Goal: Task Accomplishment & Management: Use online tool/utility

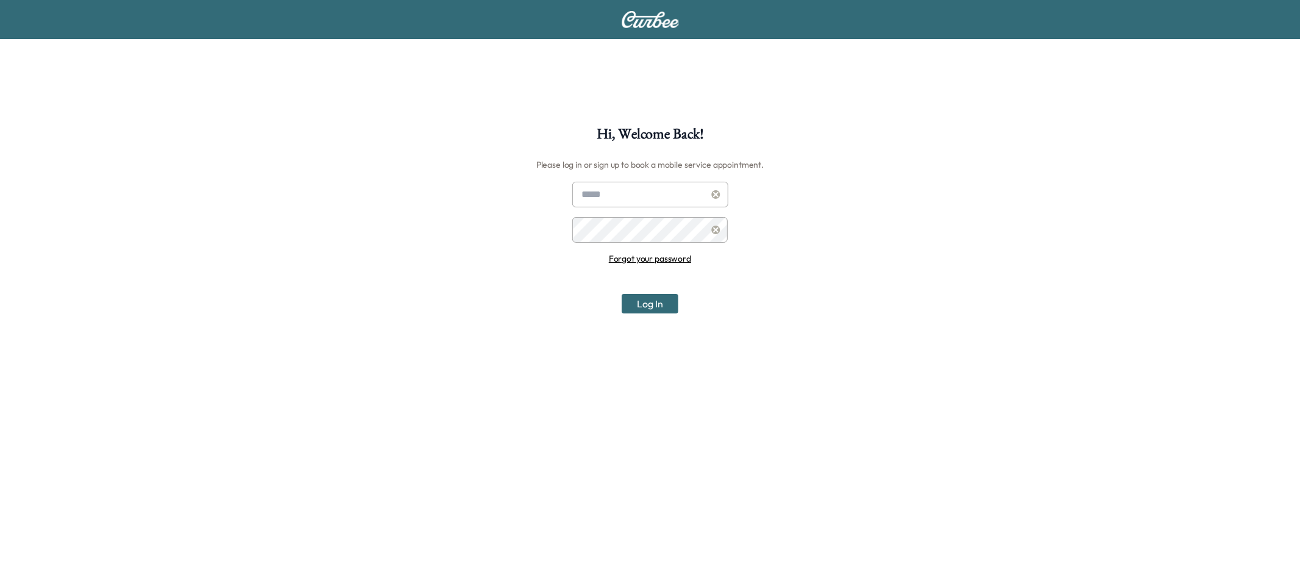
type input "**********"
click at [671, 303] on button "Log In" at bounding box center [650, 304] width 57 height 20
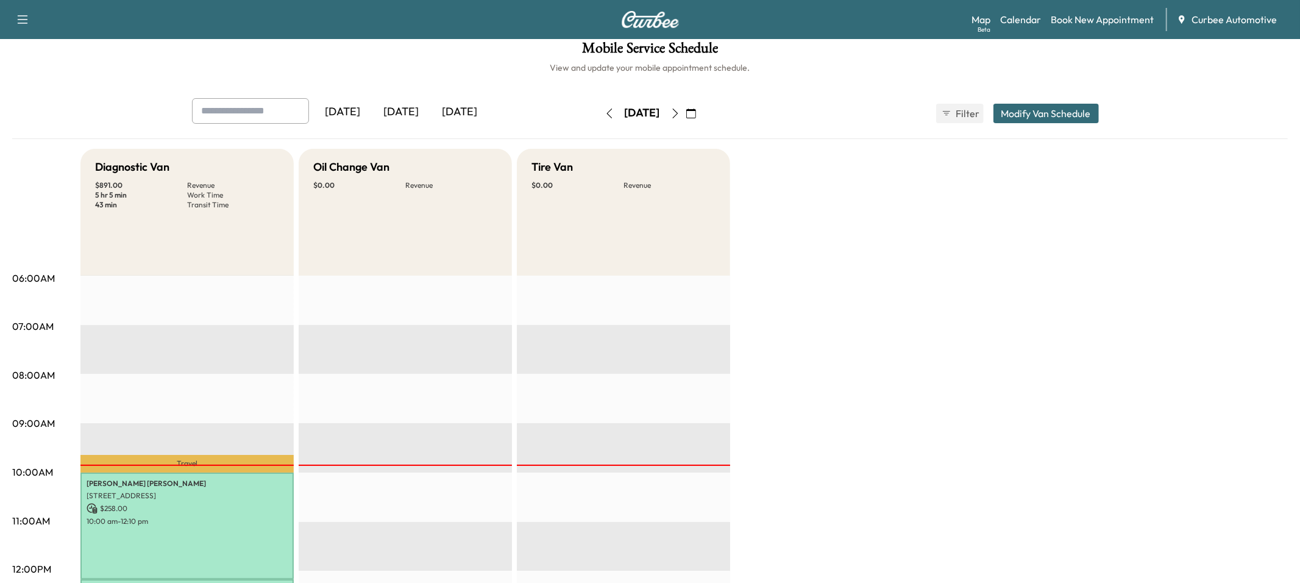
scroll to position [13, 0]
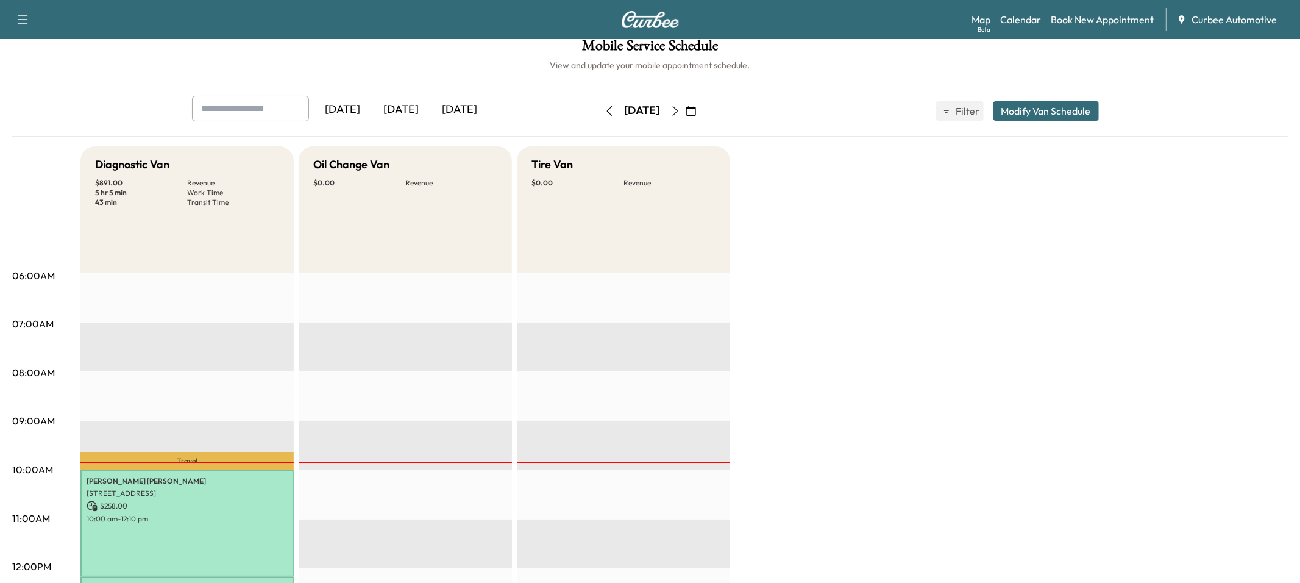
click at [650, 20] on img at bounding box center [650, 19] width 59 height 17
